Goal: Information Seeking & Learning: Learn about a topic

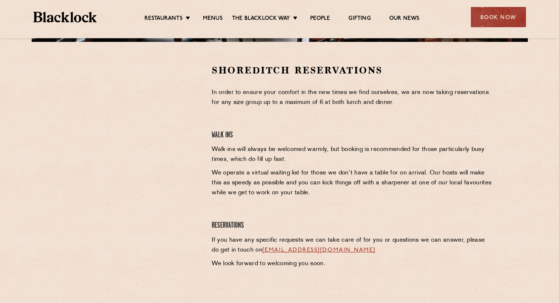
scroll to position [220, 0]
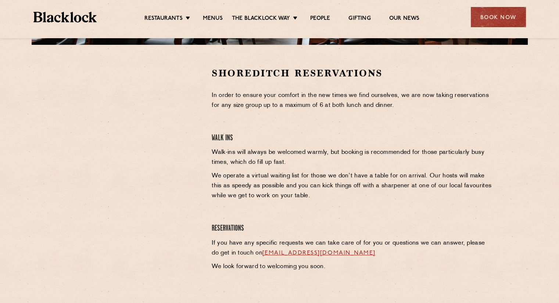
drag, startPoint x: 564, startPoint y: 96, endPoint x: 558, endPoint y: 188, distance: 92.1
click at [558, 188] on html "Restaurants The [PERSON_NAME] Way Menus News Gifting Our People Restaurants [GE…" at bounding box center [279, 129] width 559 height 698
click at [205, 18] on link "Menus" at bounding box center [213, 19] width 20 height 8
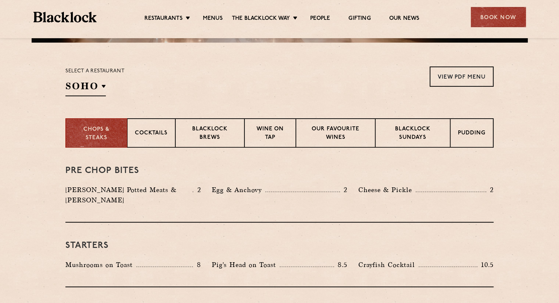
scroll to position [225, 0]
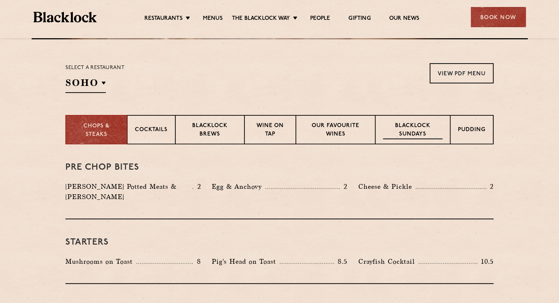
click at [433, 130] on p "Blacklock Sundays" at bounding box center [413, 130] width 60 height 17
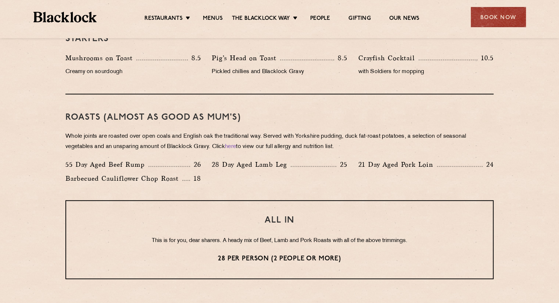
scroll to position [475, 0]
